Goal: Information Seeking & Learning: Find specific fact

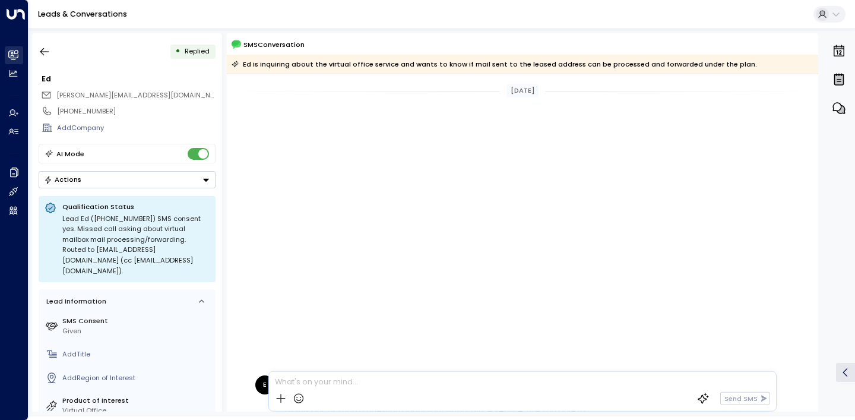
scroll to position [409, 0]
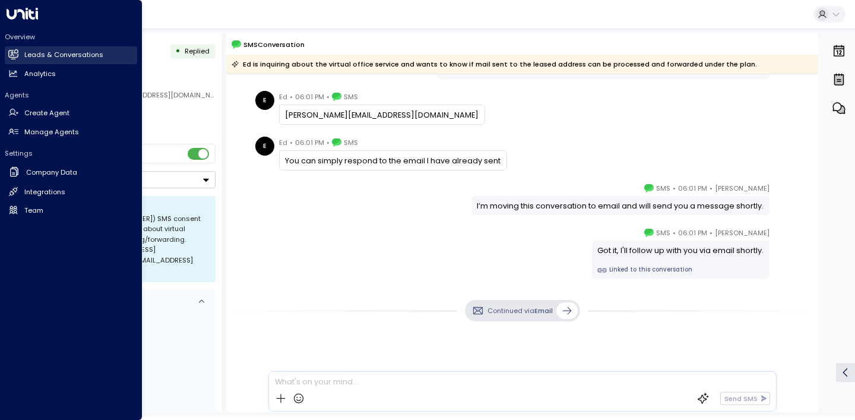
click at [75, 49] on link "Leads & Conversations Leads & Conversations" at bounding box center [71, 55] width 132 height 18
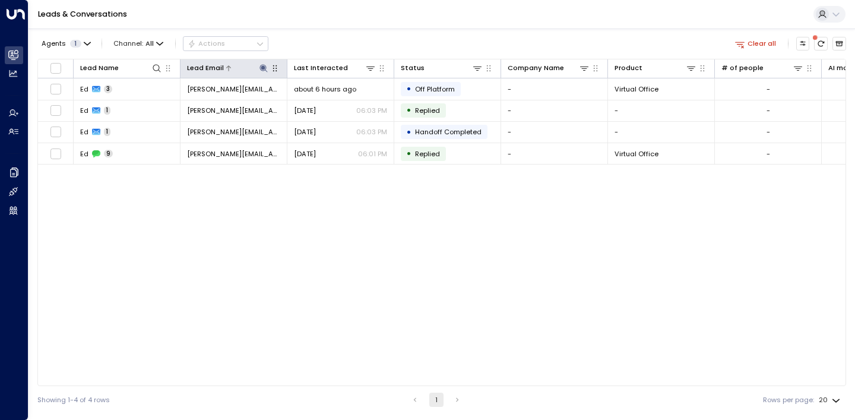
click at [261, 65] on icon at bounding box center [263, 68] width 8 height 8
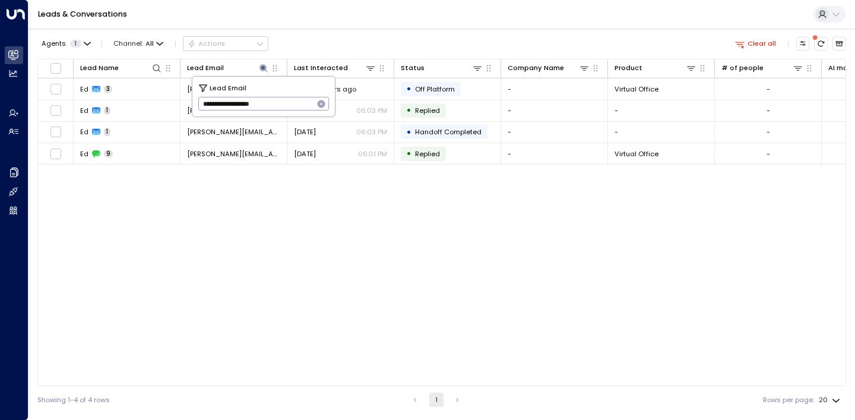
click at [319, 106] on icon "button" at bounding box center [322, 104] width 8 height 8
click at [304, 104] on input "text" at bounding box center [263, 104] width 131 height 20
paste input "**********"
type input "**********"
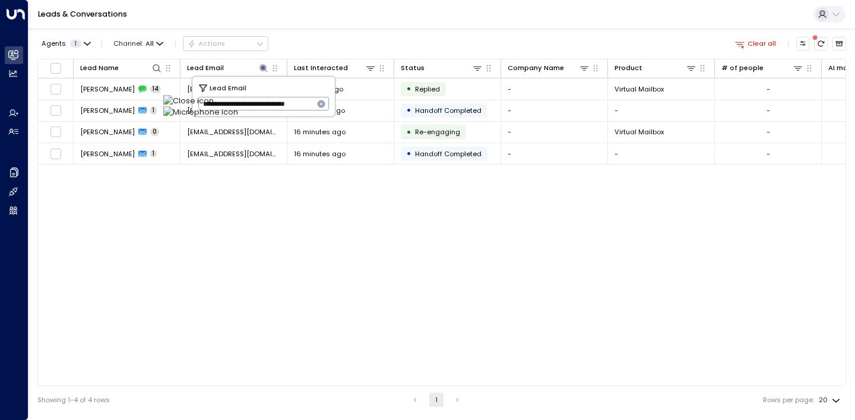
click at [90, 223] on div "Lead Name Lead Email Last Interacted Status Company Name Product # of people AI…" at bounding box center [441, 222] width 808 height 327
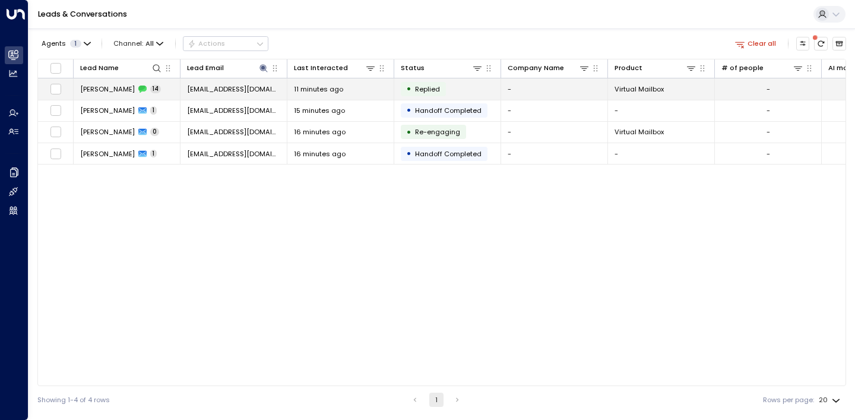
click at [112, 87] on span "[PERSON_NAME]" at bounding box center [107, 88] width 55 height 9
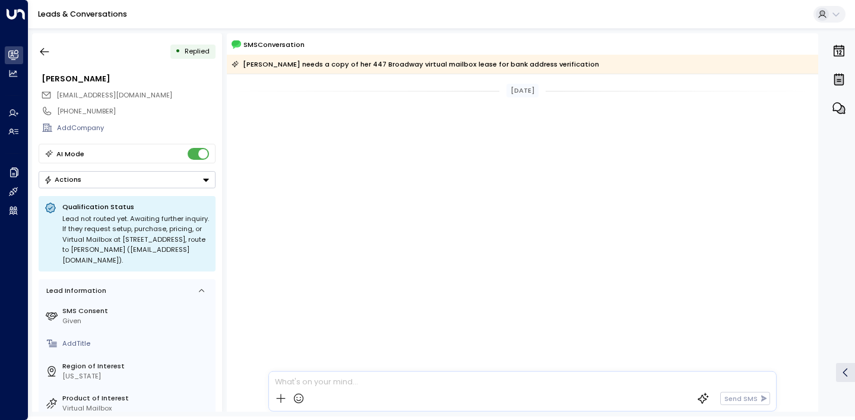
scroll to position [467, 0]
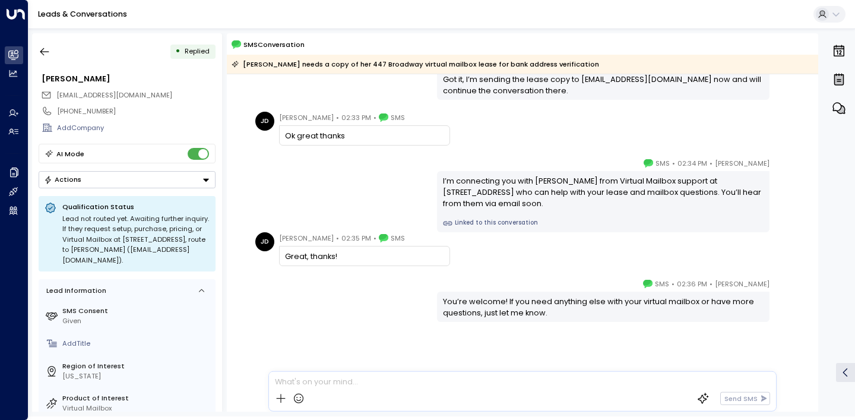
click at [315, 197] on div "[PERSON_NAME] • 02:34 PM • SMS I’m connecting you with [PERSON_NAME] from Virtu…" at bounding box center [522, 194] width 541 height 75
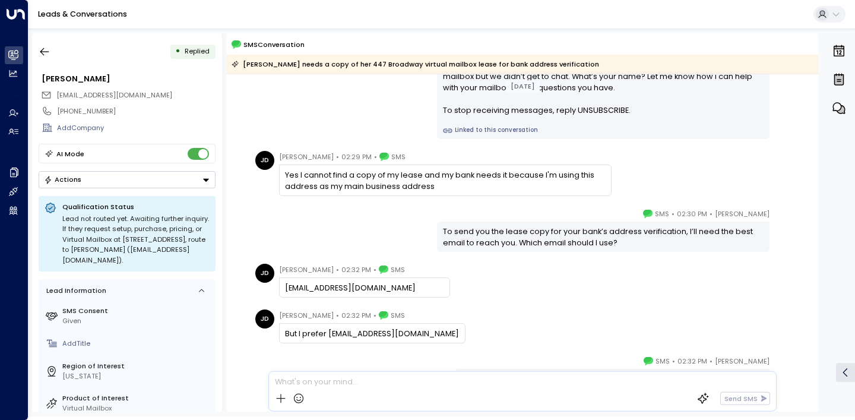
scroll to position [0, 0]
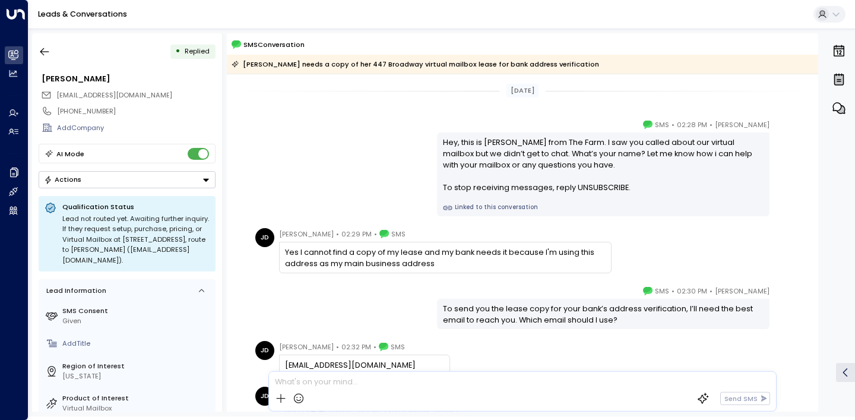
click at [234, 286] on div "[PERSON_NAME] • 02:30 PM • SMS To send you the lease copy for your bank’s addre…" at bounding box center [522, 307] width 591 height 44
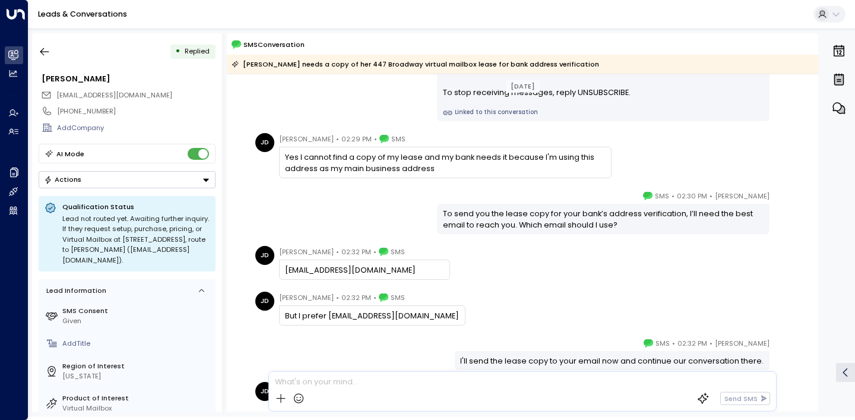
scroll to position [119, 0]
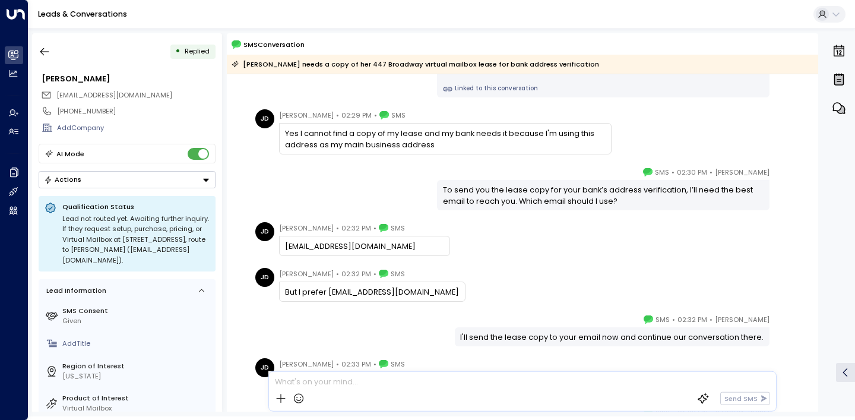
drag, startPoint x: 328, startPoint y: 227, endPoint x: 277, endPoint y: 224, distance: 50.6
click at [279, 224] on div "[PERSON_NAME] • 02:32 PM • SMS" at bounding box center [342, 228] width 126 height 12
copy span "[PERSON_NAME]"
click at [405, 328] on div "[PERSON_NAME] • 02:32 PM • SMS I'll send the lease copy to your email now and c…" at bounding box center [522, 329] width 541 height 33
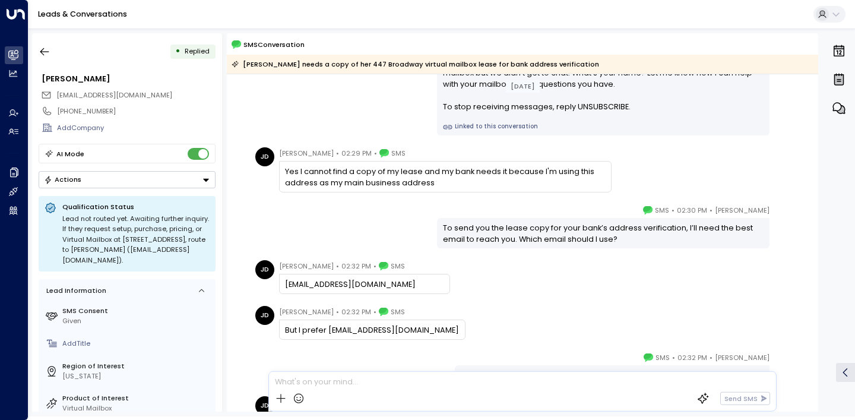
scroll to position [0, 0]
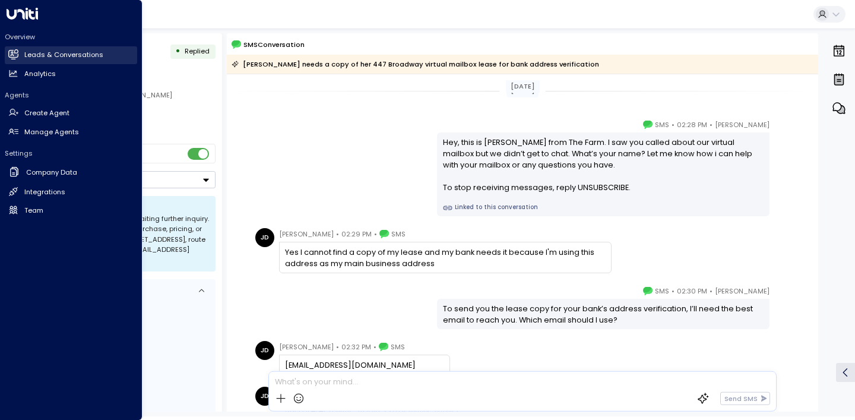
click at [31, 56] on h2 "Leads & Conversations" at bounding box center [63, 55] width 79 height 10
